Goal: Information Seeking & Learning: Learn about a topic

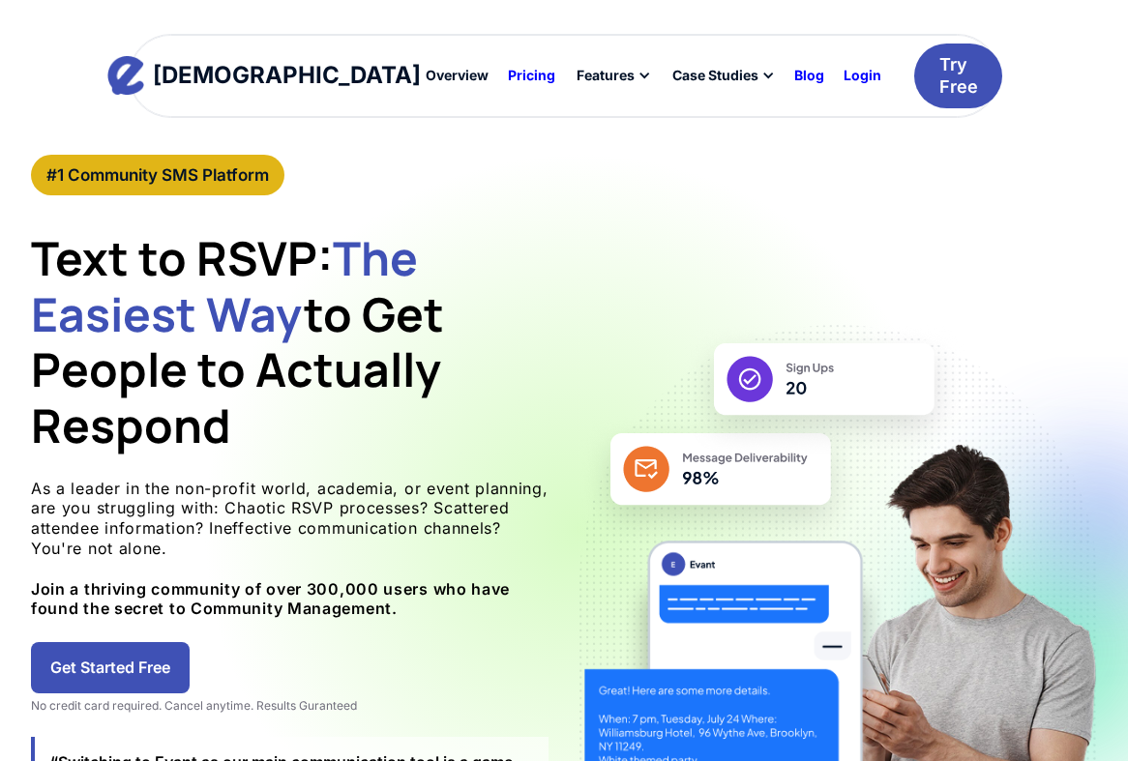
scroll to position [174, 0]
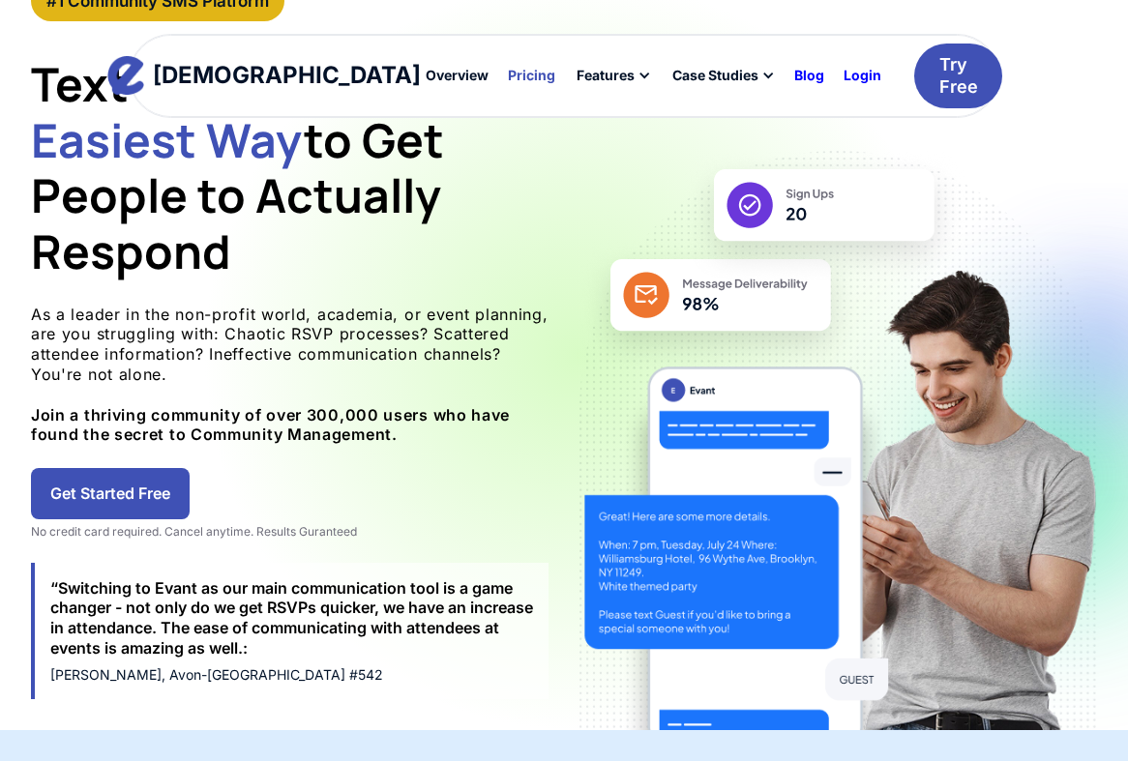
click at [499, 87] on div at bounding box center [531, 76] width 65 height 32
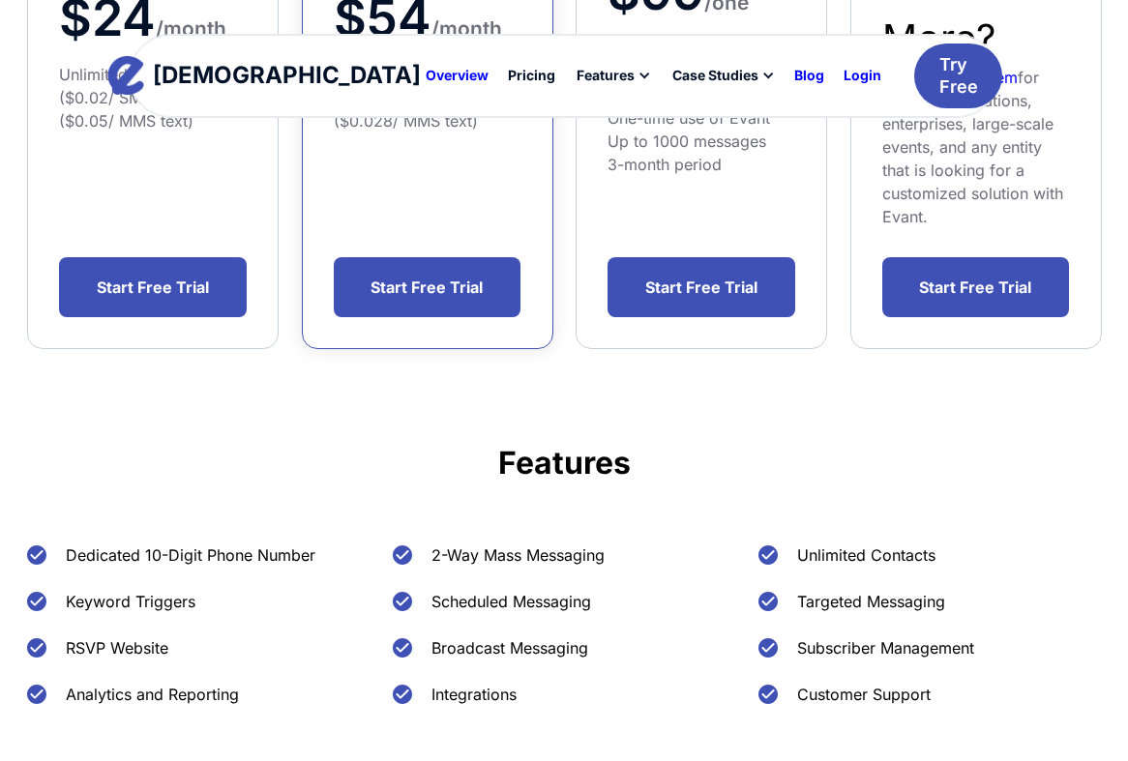
scroll to position [632, 0]
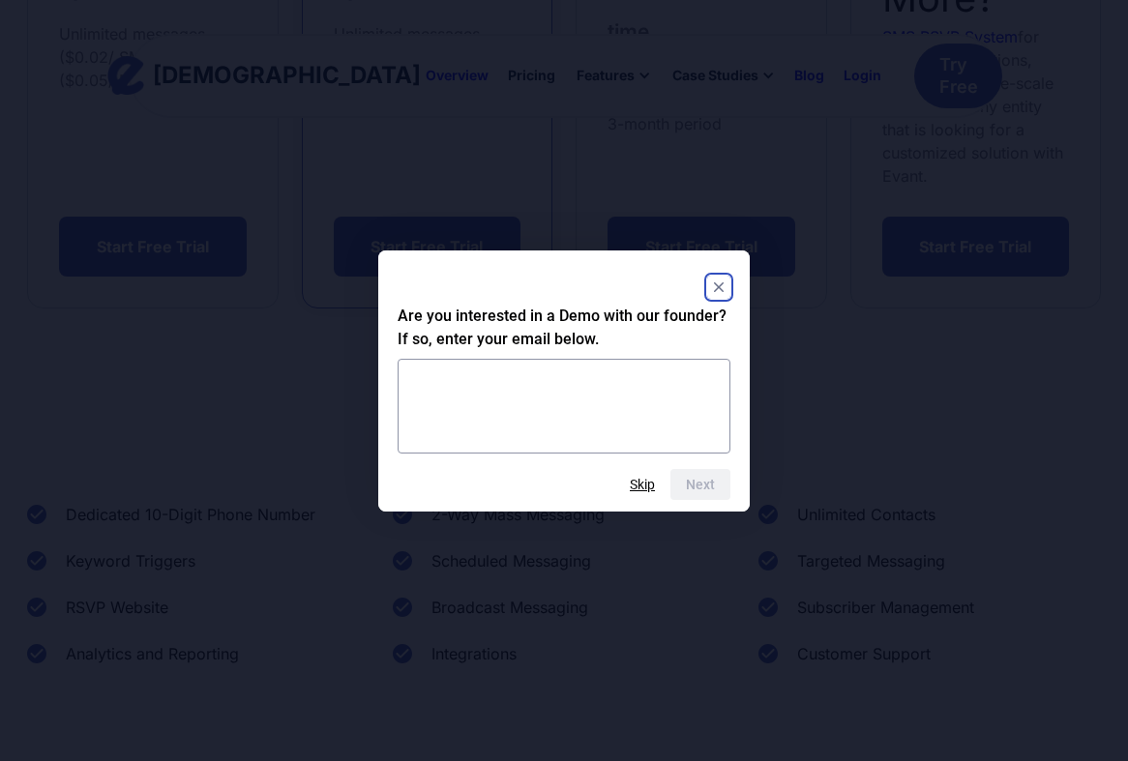
click at [714, 280] on rect "Close" at bounding box center [718, 287] width 23 height 23
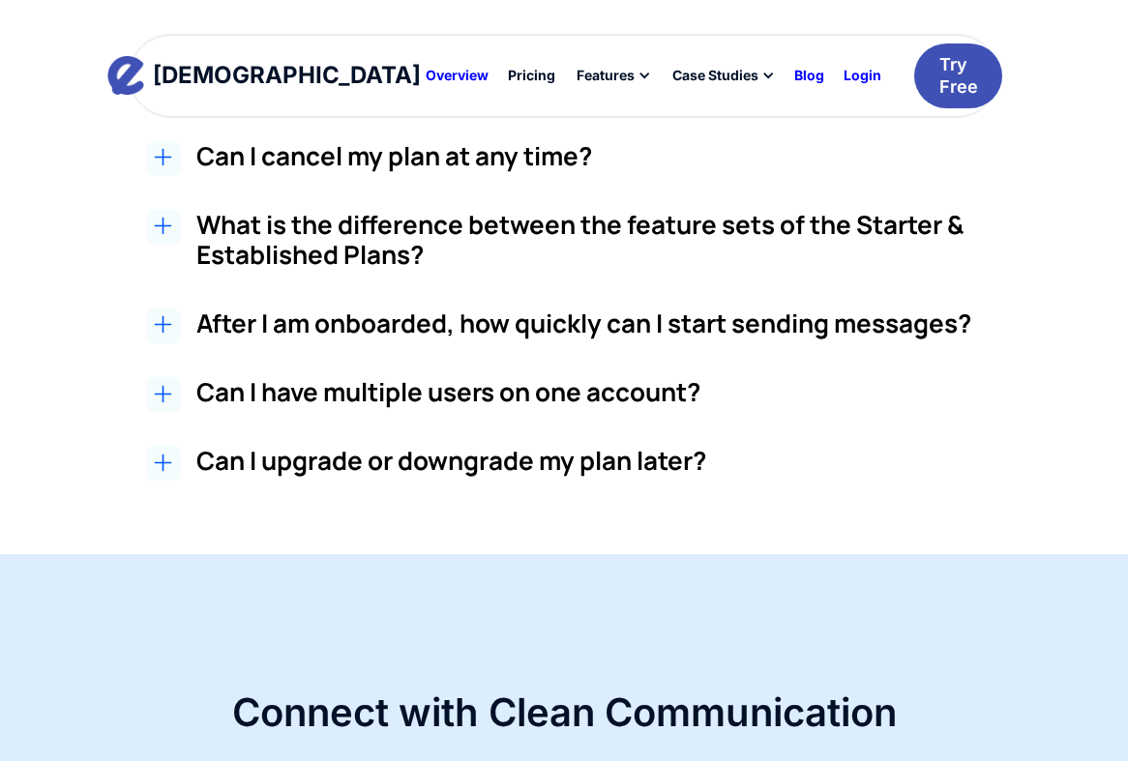
scroll to position [1895, 0]
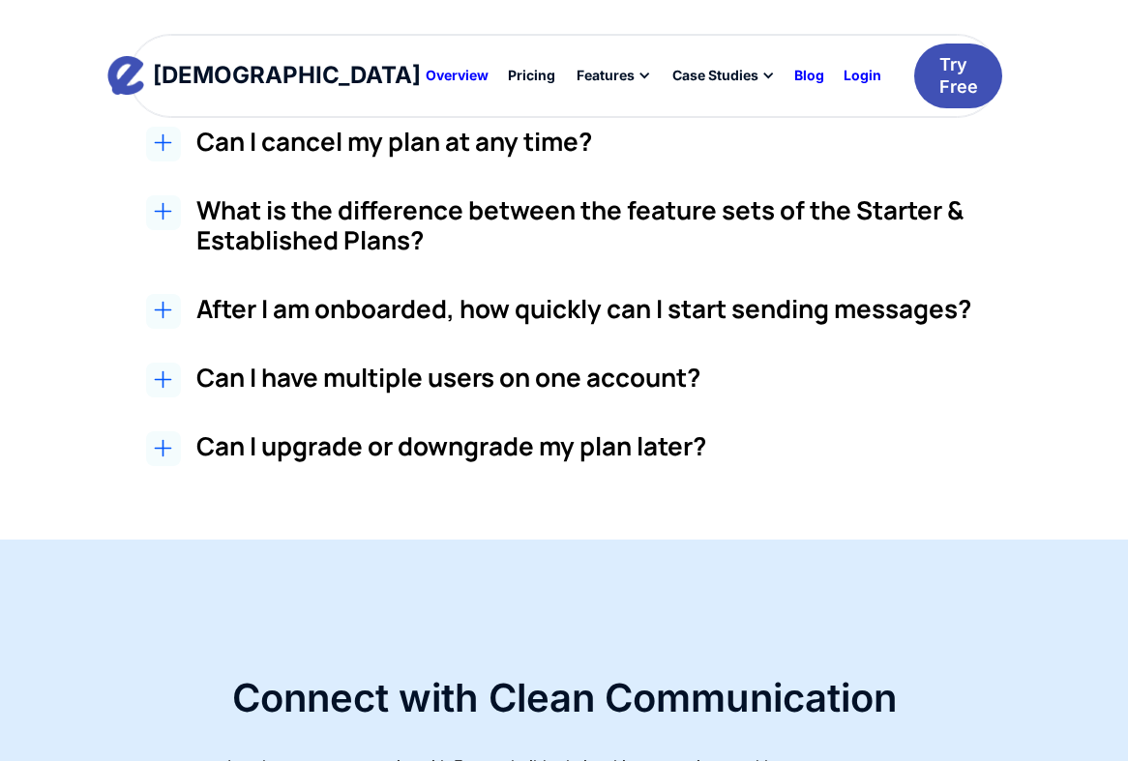
click at [455, 363] on h3 "Can I have multiple users on one account?" at bounding box center [609, 378] width 826 height 30
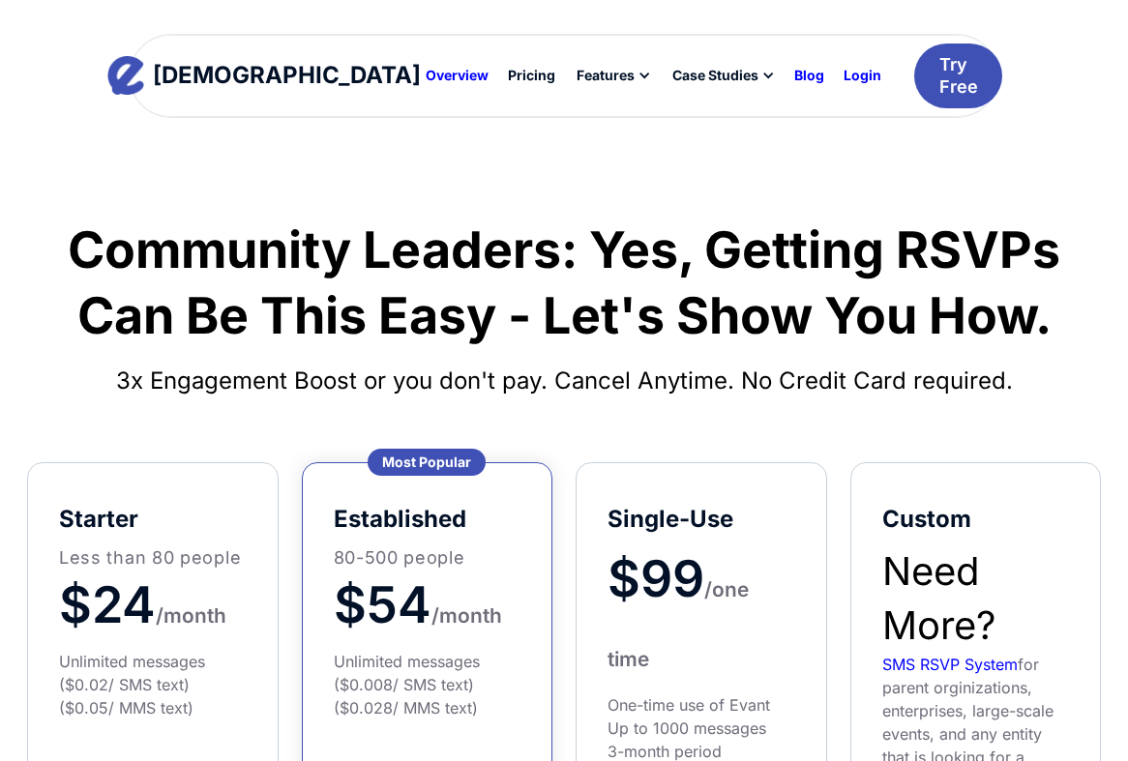
scroll to position [0, 0]
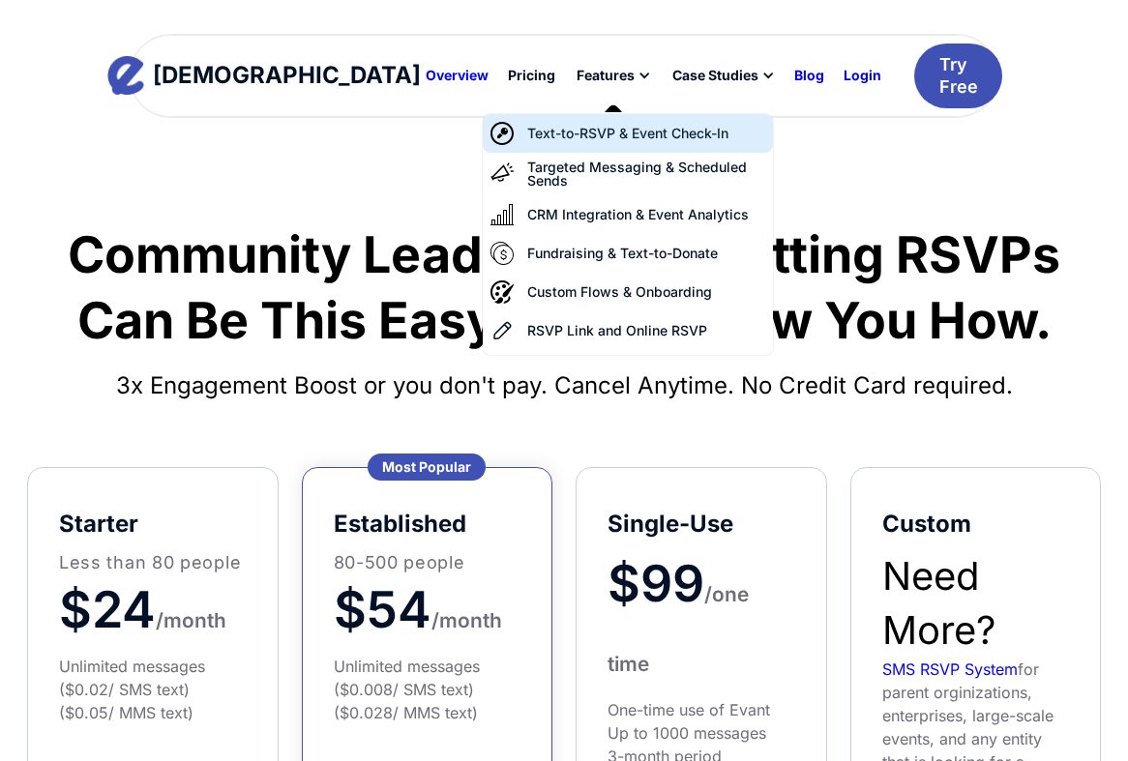
click at [527, 131] on div "Text-to-RSVP & Event Check-In" at bounding box center [627, 134] width 201 height 14
